Goal: Browse casually

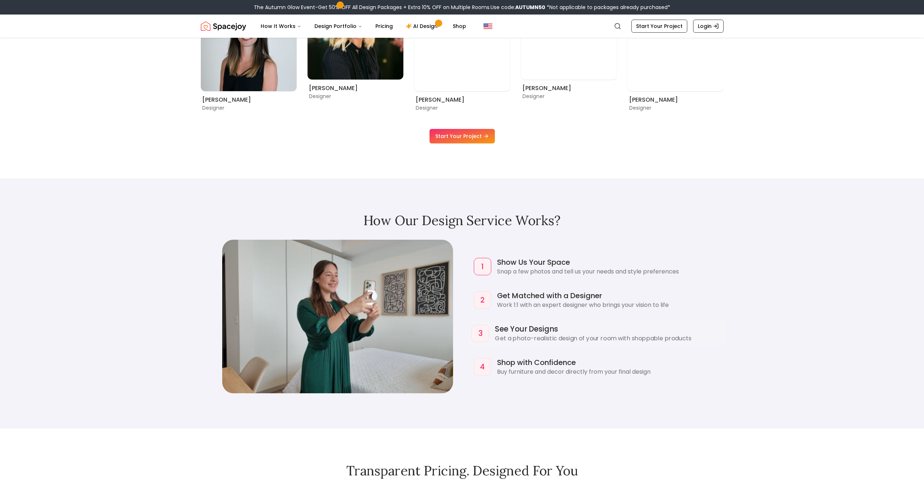
scroll to position [731, 0]
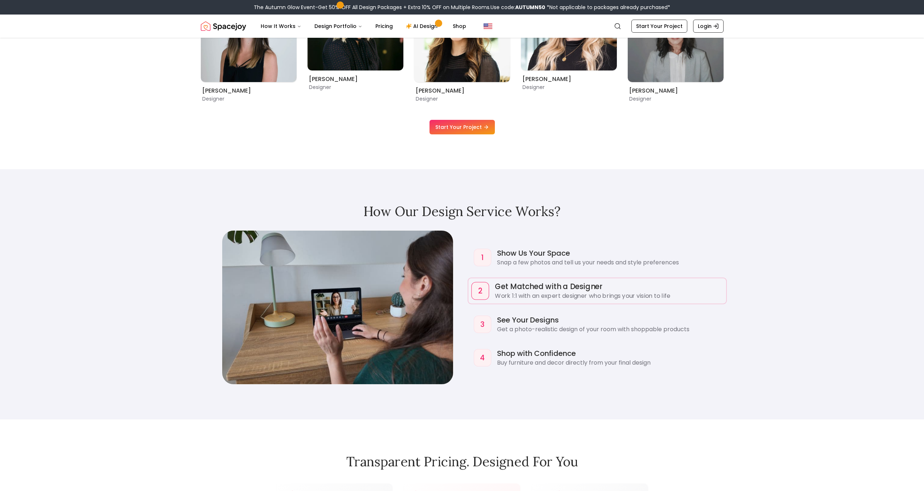
click at [506, 294] on p "Work 1:1 with an expert designer who brings your vision to life" at bounding box center [609, 295] width 228 height 9
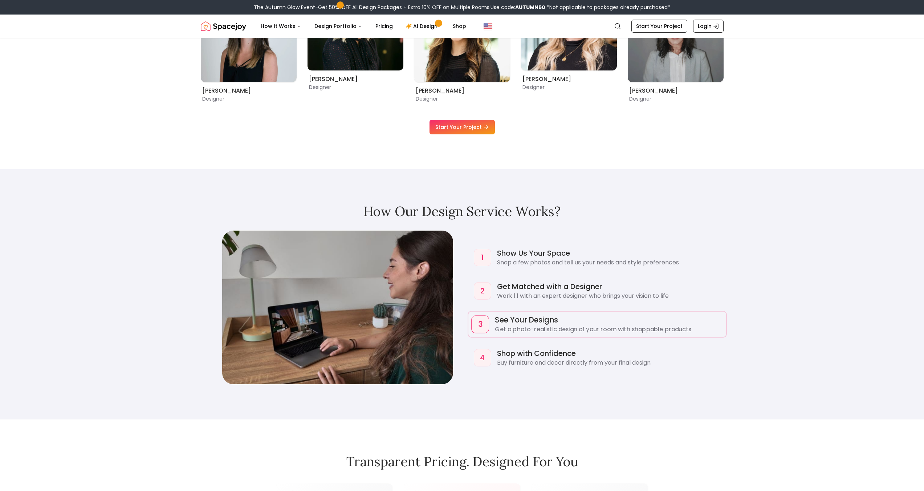
click at [509, 326] on p "Get a photo-realistic design of your room with shoppable products" at bounding box center [609, 329] width 228 height 9
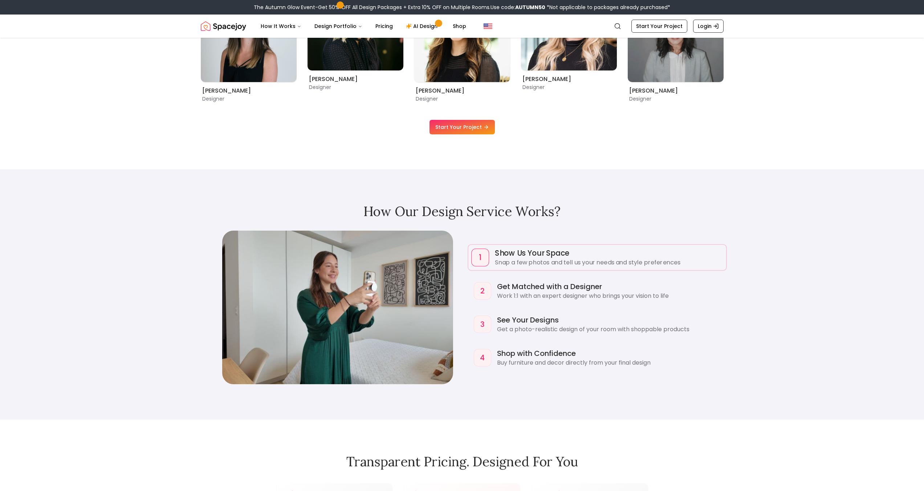
click at [517, 247] on div "1 Show Us Your Space Snap a few photos and tell us your needs and style prefere…" at bounding box center [597, 257] width 258 height 25
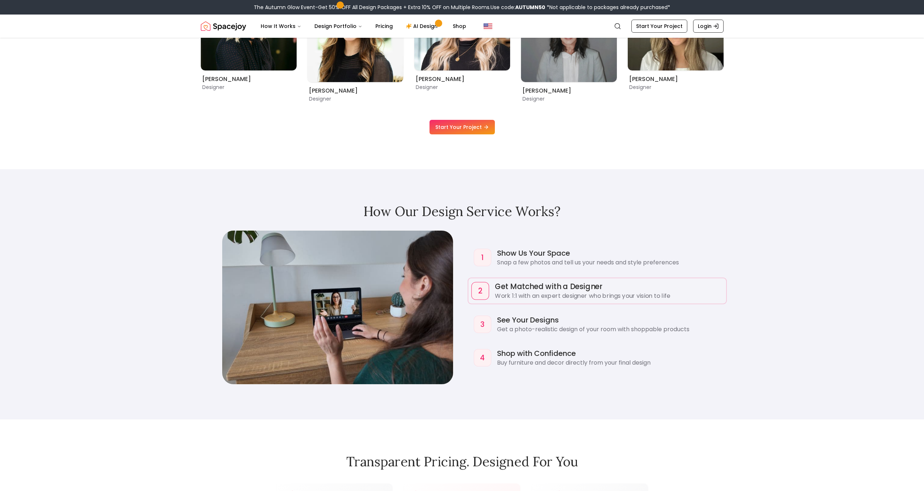
click at [520, 297] on p "Work 1:1 with an expert designer who brings your vision to life" at bounding box center [609, 295] width 228 height 9
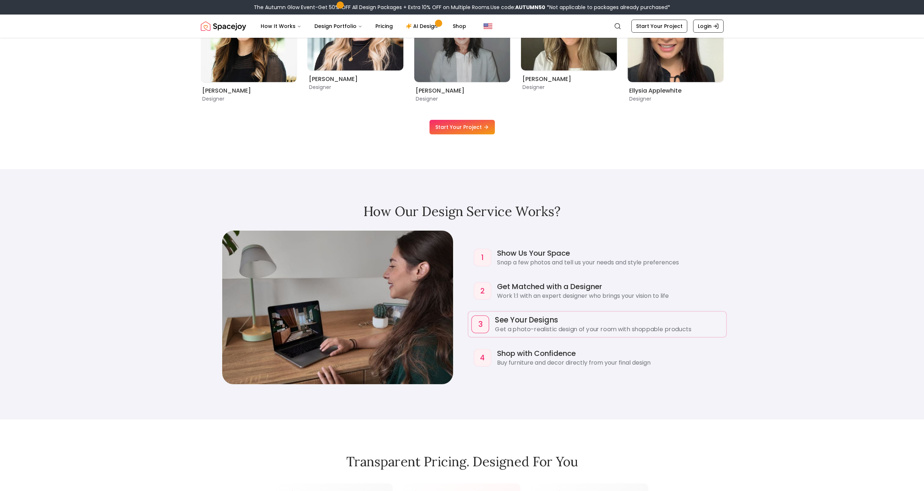
click at [518, 327] on p "Get a photo-realistic design of your room with shoppable products" at bounding box center [609, 329] width 228 height 9
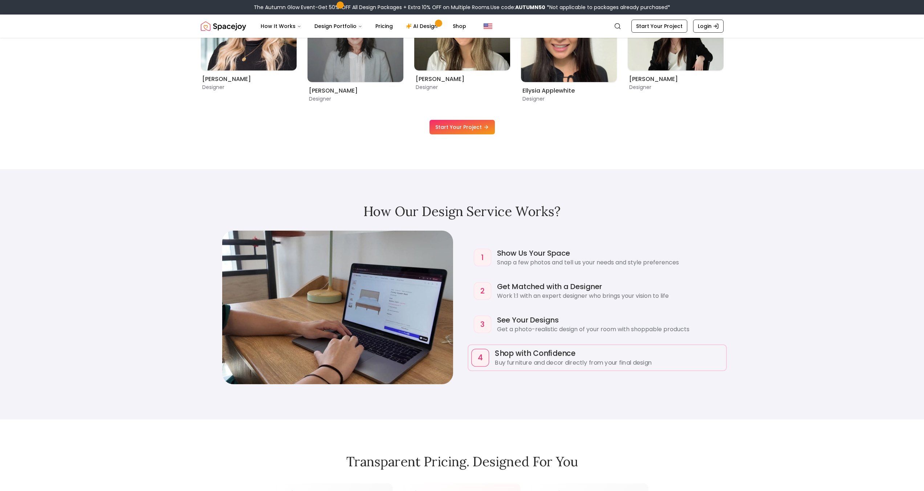
click at [511, 353] on h4 "Shop with Confidence" at bounding box center [609, 353] width 228 height 11
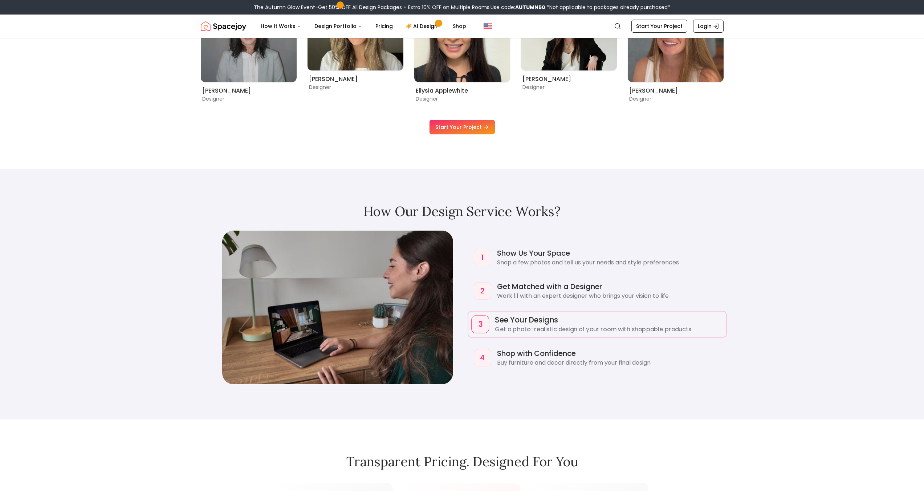
click at [495, 323] on h4 "See Your Designs" at bounding box center [609, 319] width 228 height 11
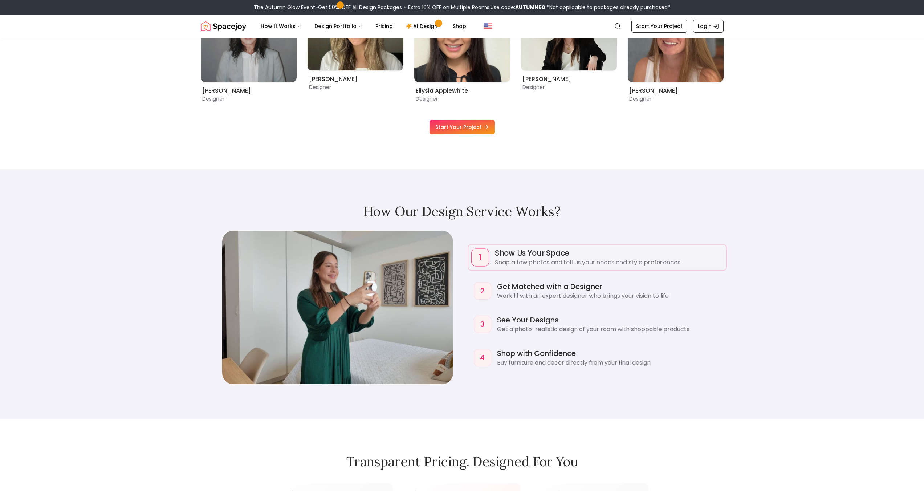
click at [501, 266] on p "Snap a few photos and tell us your needs and style preferences" at bounding box center [609, 262] width 228 height 9
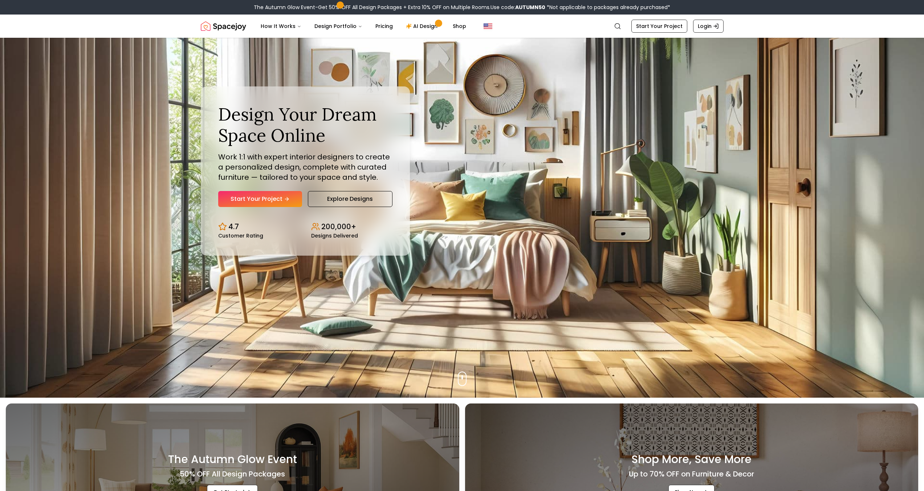
scroll to position [0, 0]
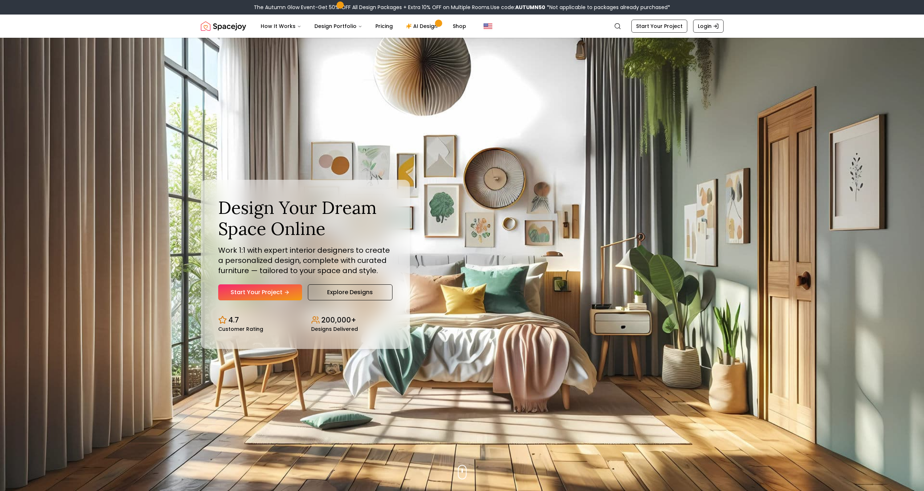
click at [337, 201] on h1 "Design Your Dream Space Online" at bounding box center [305, 218] width 174 height 42
click at [425, 188] on div "Design Your Dream Space Online Work 1:1 with expert interior designers to creat…" at bounding box center [462, 264] width 558 height 453
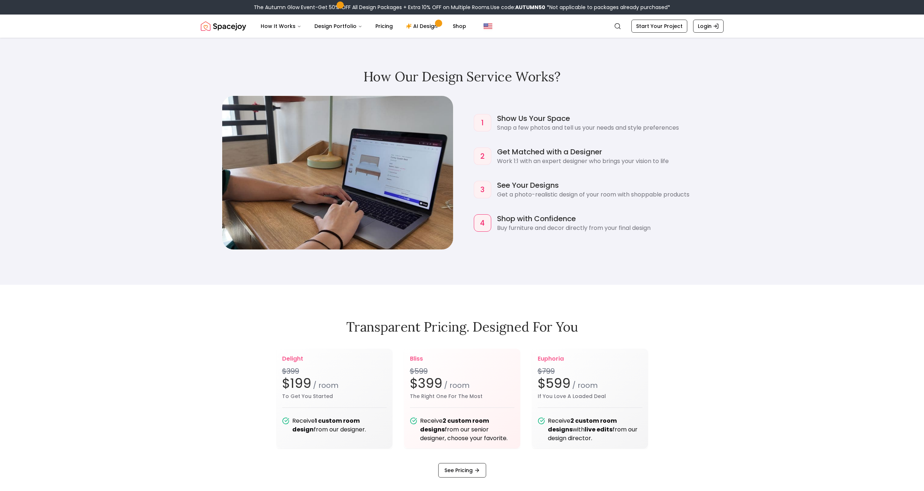
scroll to position [818, 0]
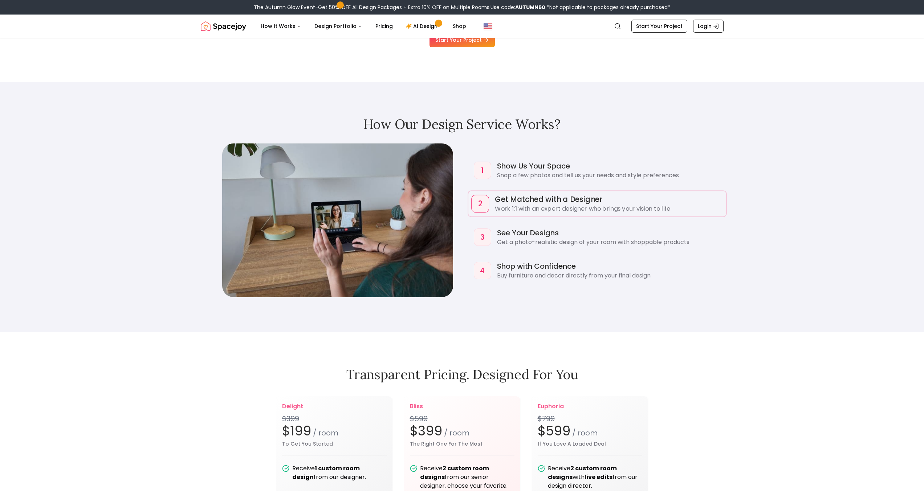
click at [519, 214] on div "2 Get Matched with a Designer Work 1:1 with an expert designer who brings your …" at bounding box center [597, 203] width 258 height 25
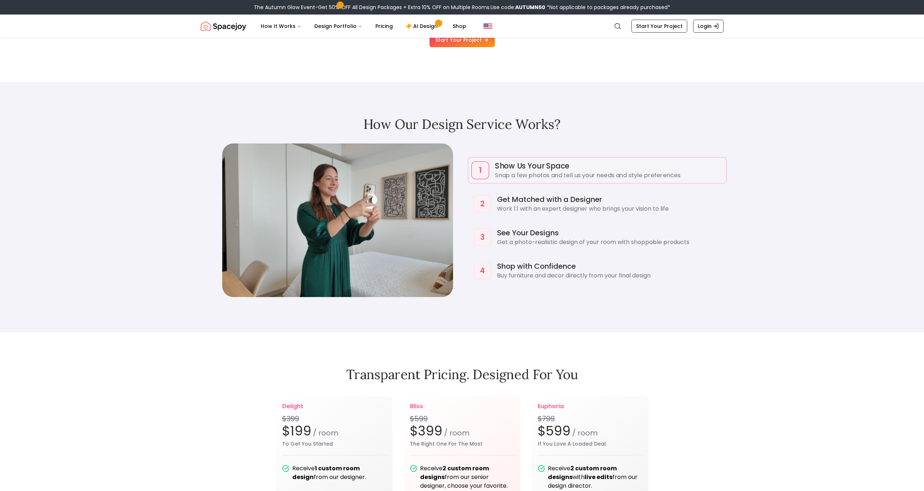
click at [521, 181] on div "1 Show Us Your Space Snap a few photos and tell us your needs and style prefere…" at bounding box center [597, 170] width 258 height 25
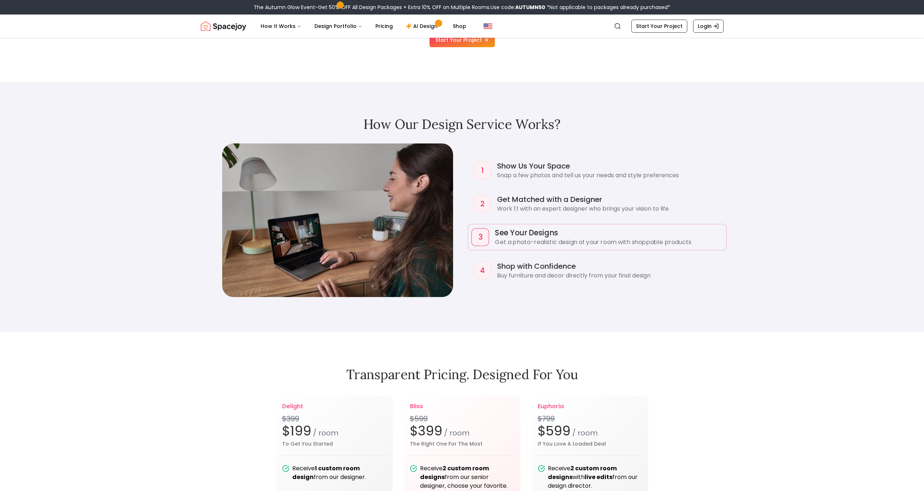
click at [524, 241] on p "Get a photo-realistic design of your room with shoppable products" at bounding box center [609, 242] width 228 height 9
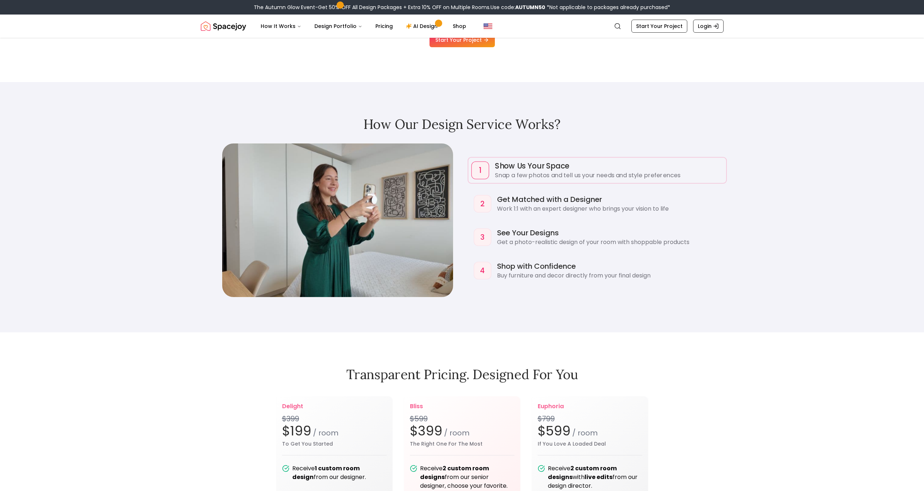
click at [551, 171] on p "Snap a few photos and tell us your needs and style preferences" at bounding box center [609, 175] width 228 height 9
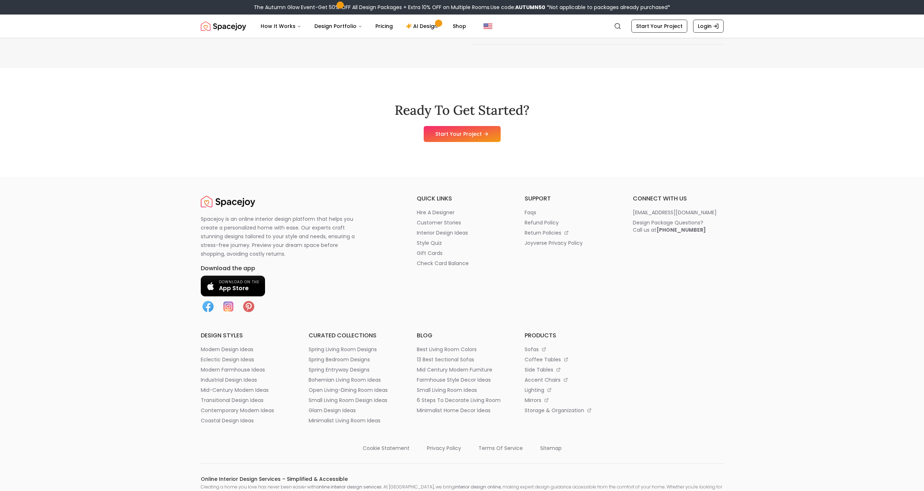
scroll to position [3948, 0]
